Goal: Transaction & Acquisition: Subscribe to service/newsletter

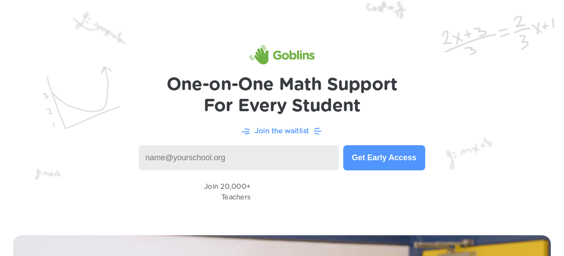
click at [198, 156] on input at bounding box center [239, 157] width 200 height 25
type input "[EMAIL_ADDRESS][DOMAIN_NAME]"
click at [380, 163] on button "Get Early Access" at bounding box center [384, 157] width 82 height 25
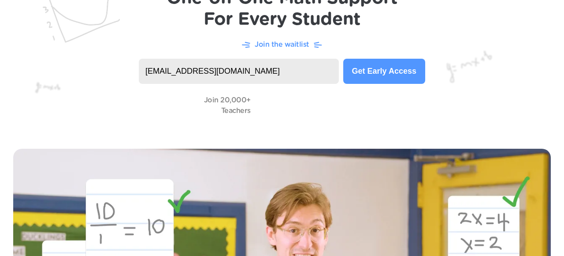
scroll to position [104, 0]
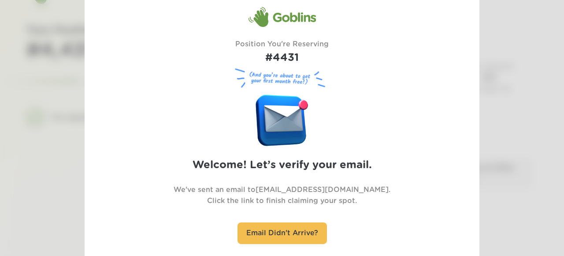
scroll to position [50, 0]
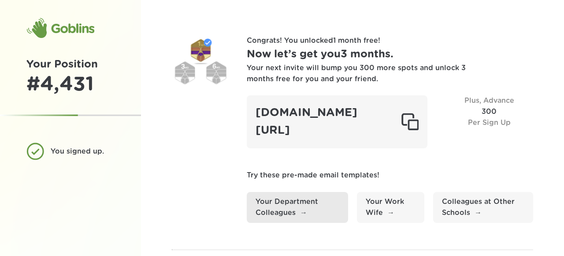
click at [304, 200] on link "Your Department Colleagues" at bounding box center [297, 207] width 101 height 31
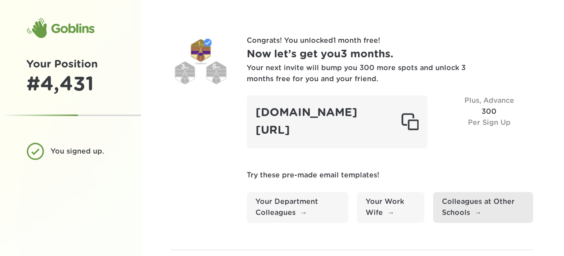
click at [449, 210] on link "Colleagues at Other Schools" at bounding box center [483, 207] width 100 height 31
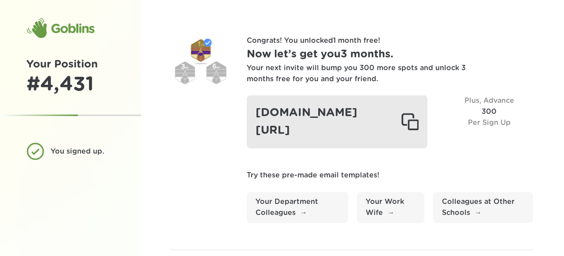
click at [414, 119] on div at bounding box center [410, 122] width 18 height 18
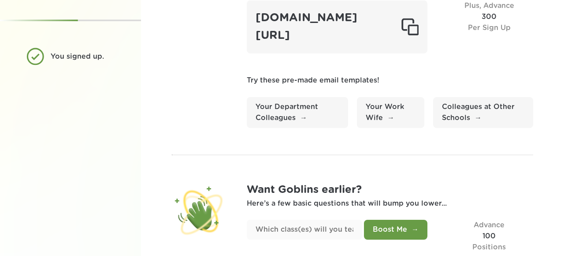
scroll to position [126, 0]
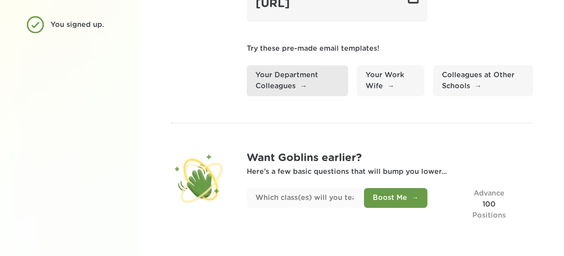
click at [310, 73] on link "Your Department Colleagues" at bounding box center [297, 80] width 101 height 31
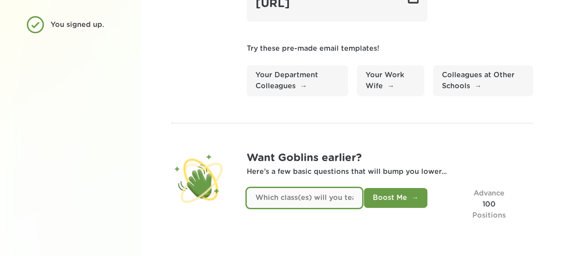
click at [313, 202] on input "text" at bounding box center [304, 198] width 115 height 20
type input "Pre-K to Grade 6 Digital Literacy"
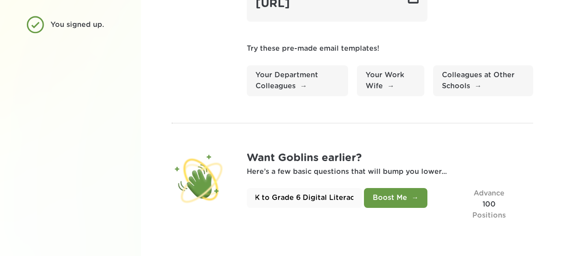
scroll to position [0, 0]
click at [429, 196] on div "Pre-K to Grade 6 Digital Literacy Boost Me Advance 100 Positions" at bounding box center [390, 204] width 286 height 33
click at [418, 197] on button "Boost Me" at bounding box center [395, 198] width 63 height 20
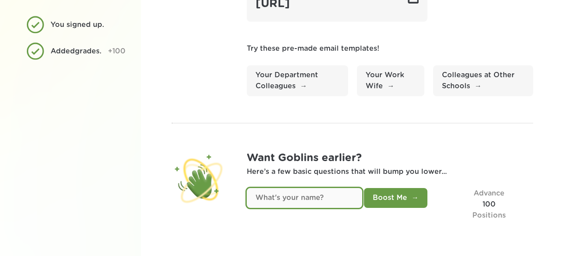
click at [324, 203] on input "text" at bounding box center [304, 198] width 115 height 20
type input "[PERSON_NAME]"
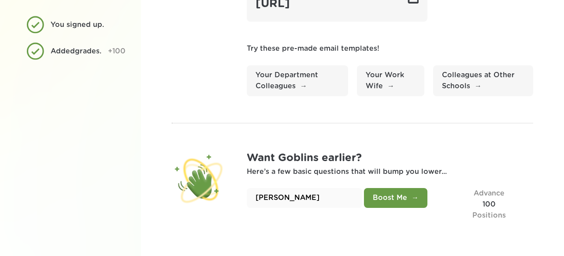
click at [370, 200] on button "Boost Me" at bounding box center [395, 198] width 63 height 20
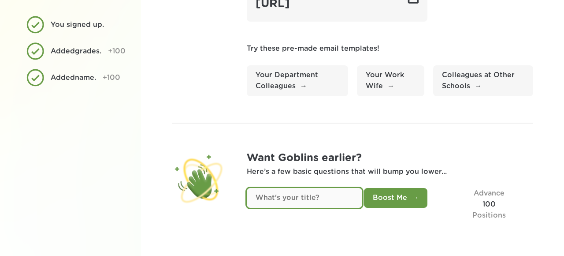
click at [293, 204] on input "text" at bounding box center [304, 198] width 115 height 20
type input "Dr."
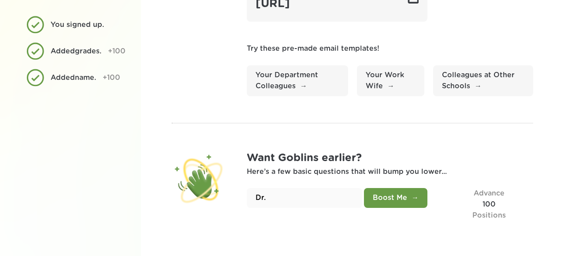
click at [382, 202] on button "Boost Me" at bounding box center [395, 198] width 63 height 20
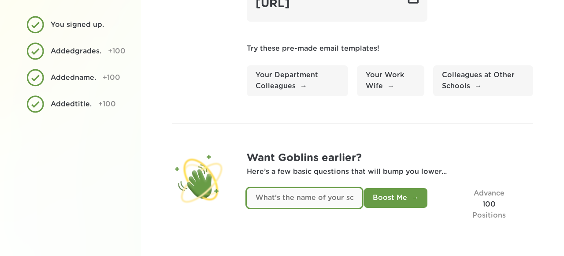
click at [307, 200] on input "text" at bounding box center [304, 198] width 115 height 20
type input "[PERSON_NAME]"
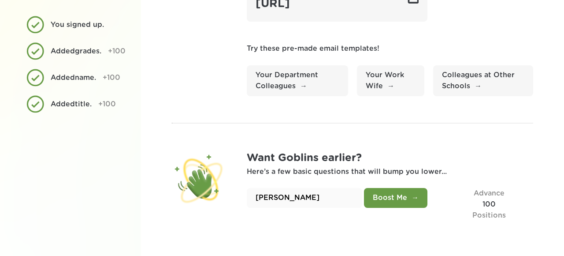
click at [411, 192] on button "Boost Me" at bounding box center [395, 198] width 63 height 20
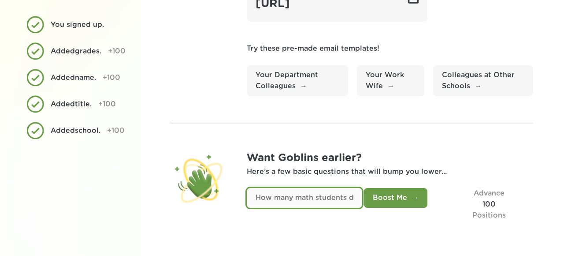
click at [316, 202] on input "text" at bounding box center [304, 198] width 115 height 20
type input "100"
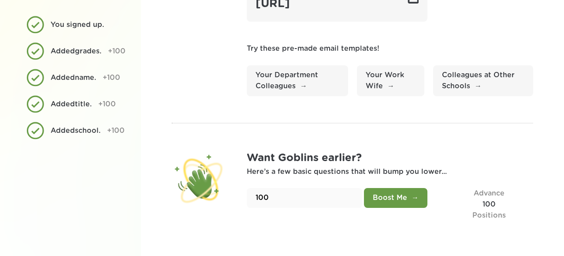
click at [397, 196] on button "Boost Me" at bounding box center [395, 198] width 63 height 20
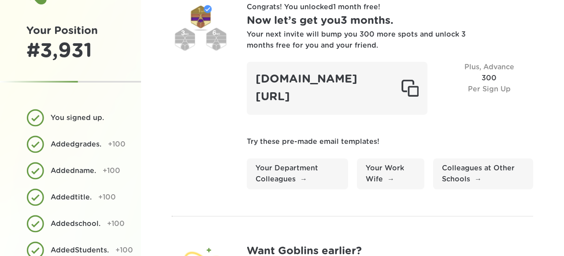
scroll to position [23, 0]
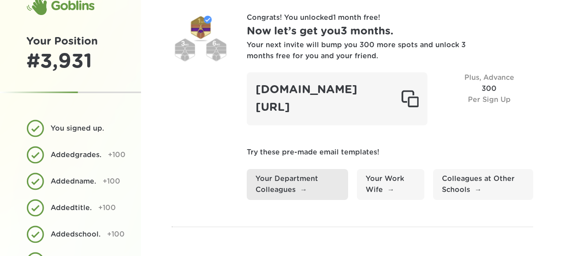
click at [311, 179] on link "Your Department Colleagues" at bounding box center [297, 184] width 101 height 31
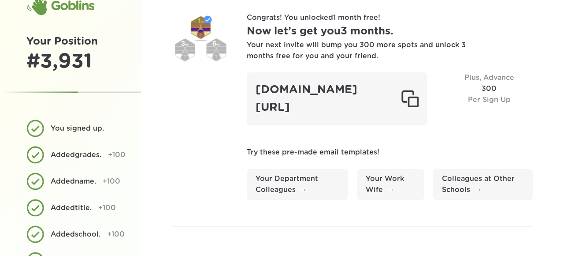
scroll to position [0, 0]
